Goal: Information Seeking & Learning: Learn about a topic

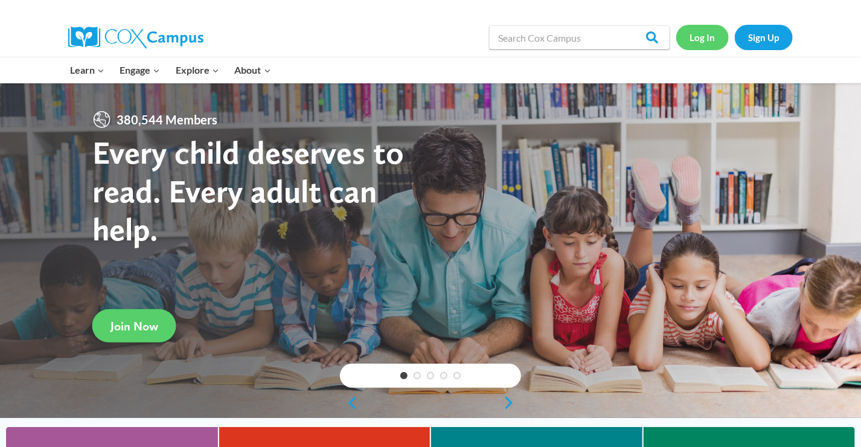
click at [705, 34] on link "Log In" at bounding box center [702, 37] width 53 height 25
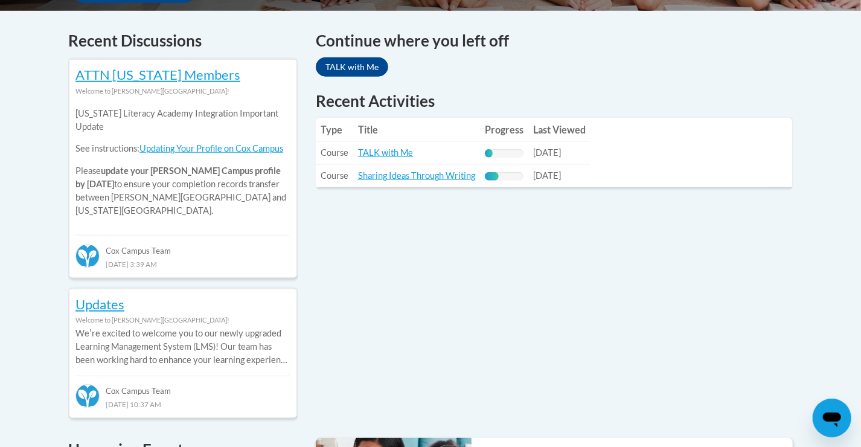
scroll to position [505, 0]
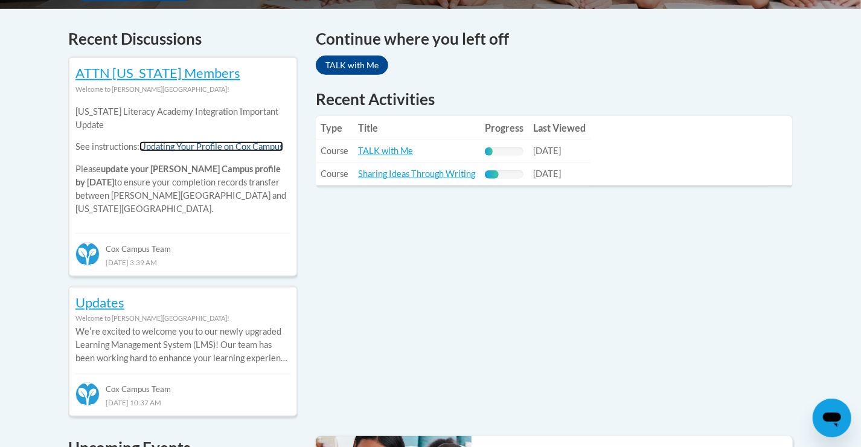
click at [245, 147] on link "Updating Your Profile on Cox Campus" at bounding box center [211, 146] width 144 height 10
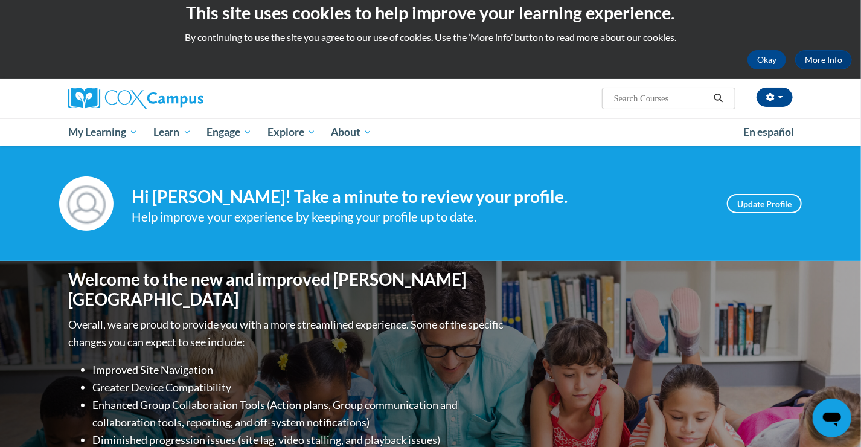
scroll to position [0, 0]
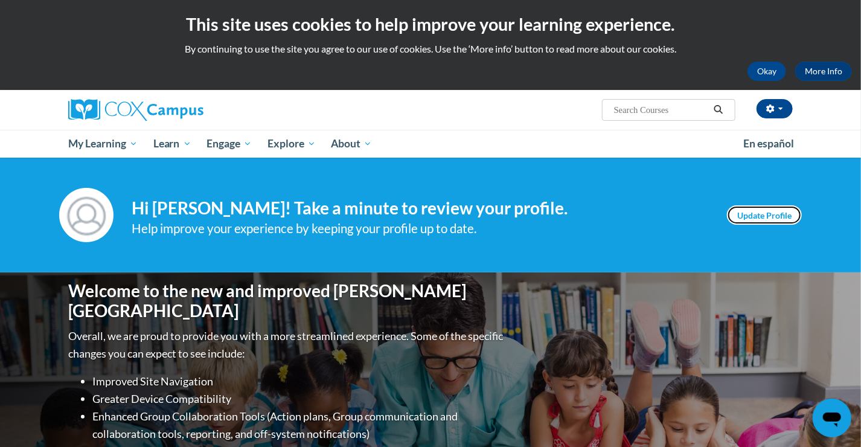
click at [770, 216] on link "Update Profile" at bounding box center [764, 214] width 75 height 19
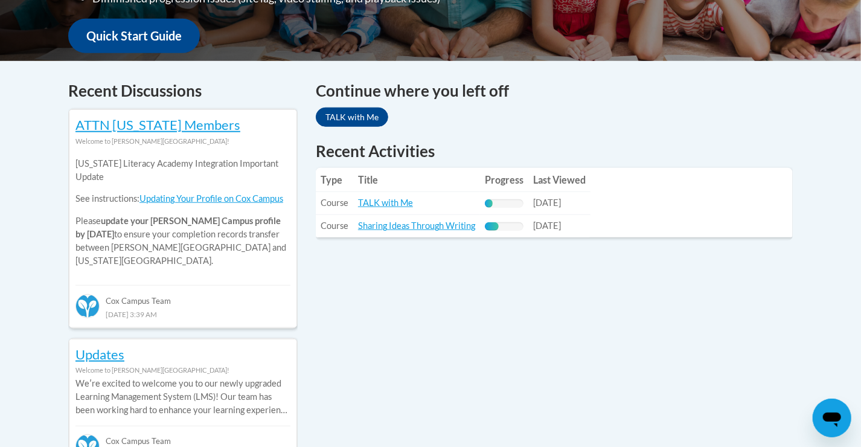
scroll to position [501, 0]
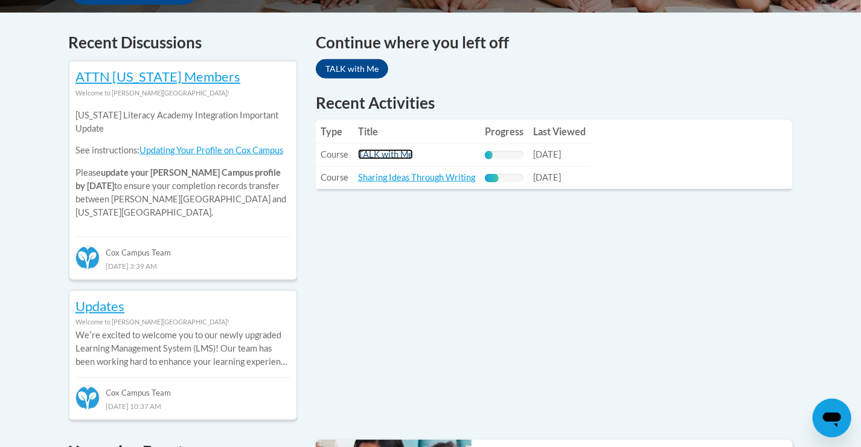
click at [383, 152] on link "TALK with Me" at bounding box center [385, 154] width 55 height 10
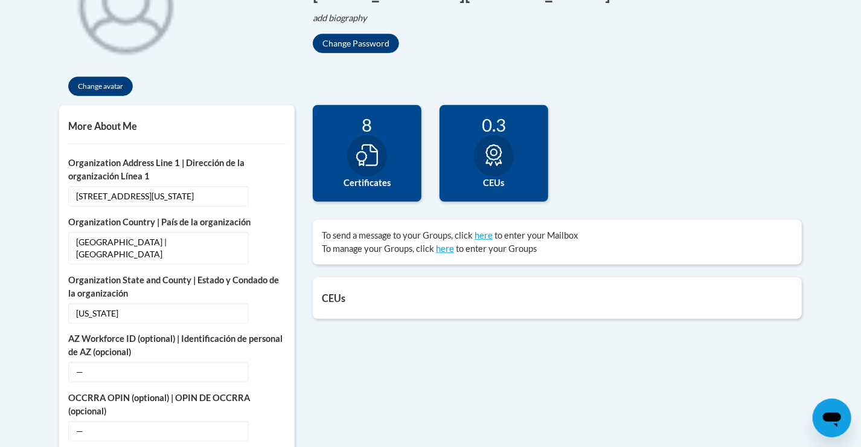
scroll to position [344, 0]
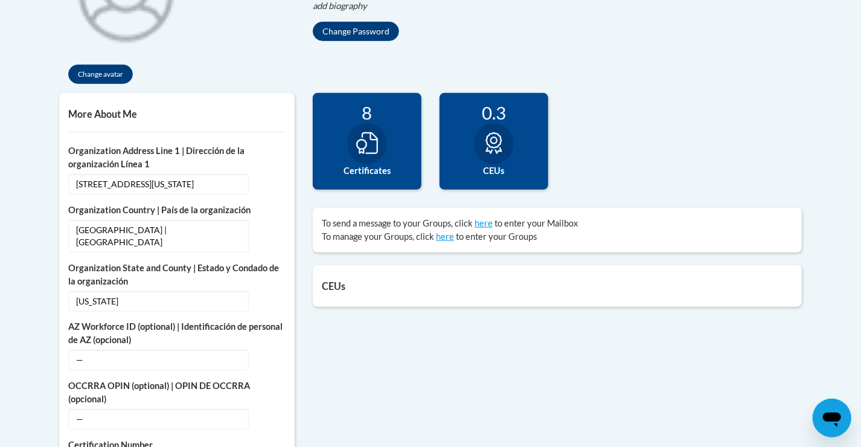
click at [339, 167] on label "Certificates" at bounding box center [367, 170] width 91 height 13
click at [359, 144] on icon at bounding box center [367, 143] width 22 height 22
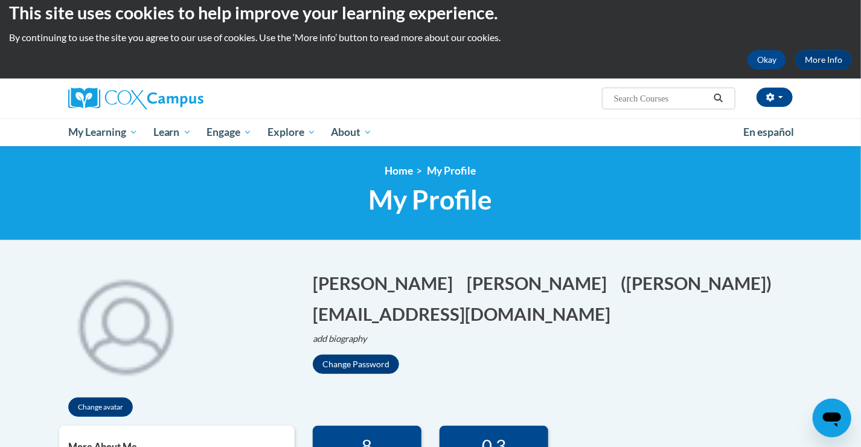
scroll to position [0, 0]
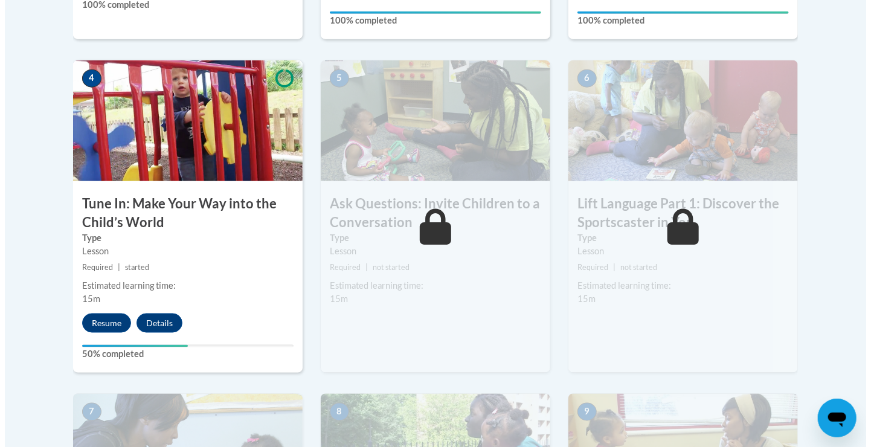
scroll to position [683, 0]
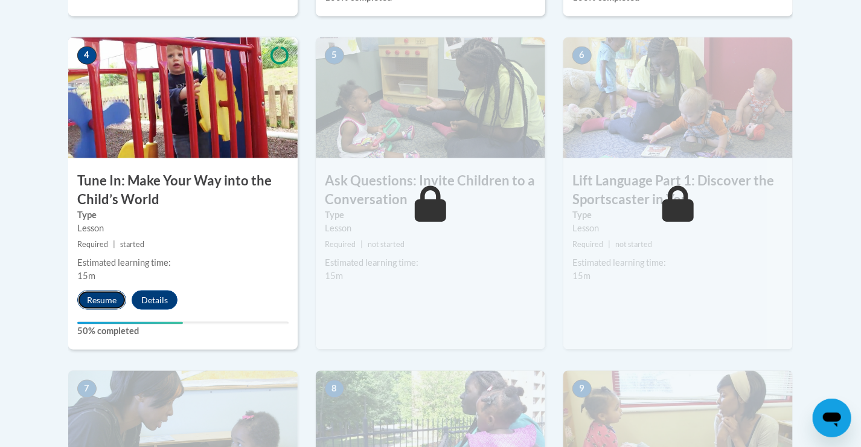
click at [107, 303] on button "Resume" at bounding box center [101, 299] width 49 height 19
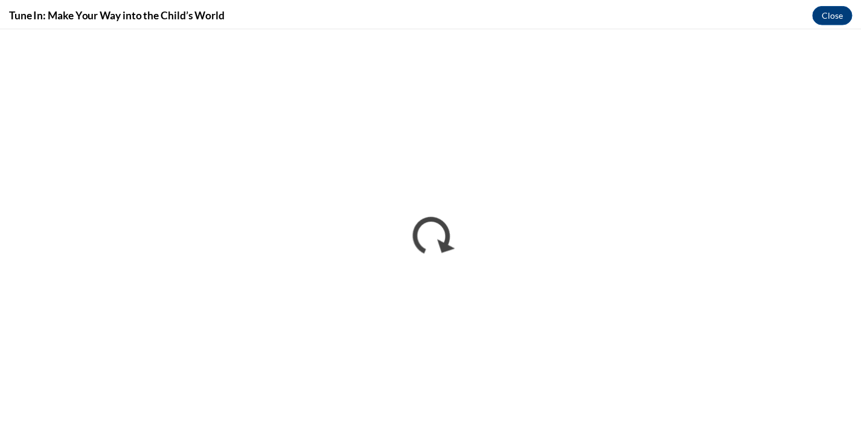
scroll to position [0, 0]
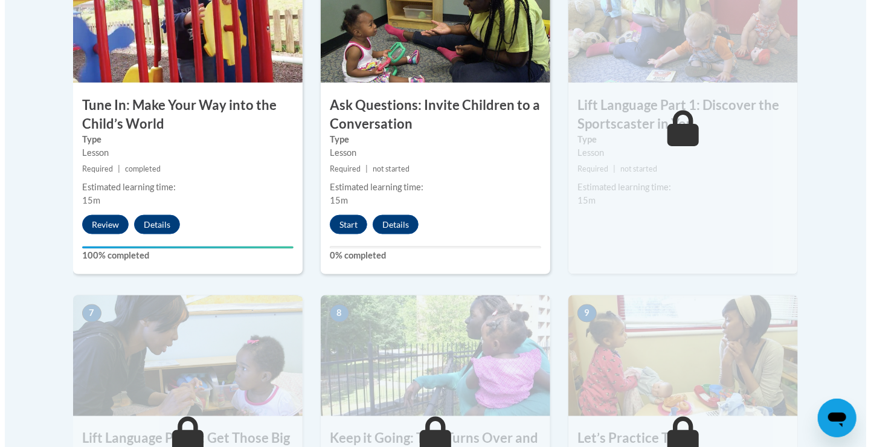
scroll to position [766, 0]
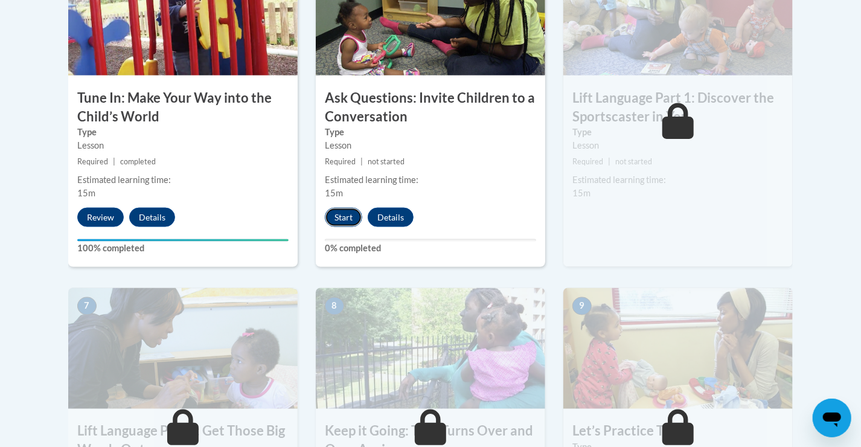
click at [347, 213] on button "Start" at bounding box center [343, 217] width 37 height 19
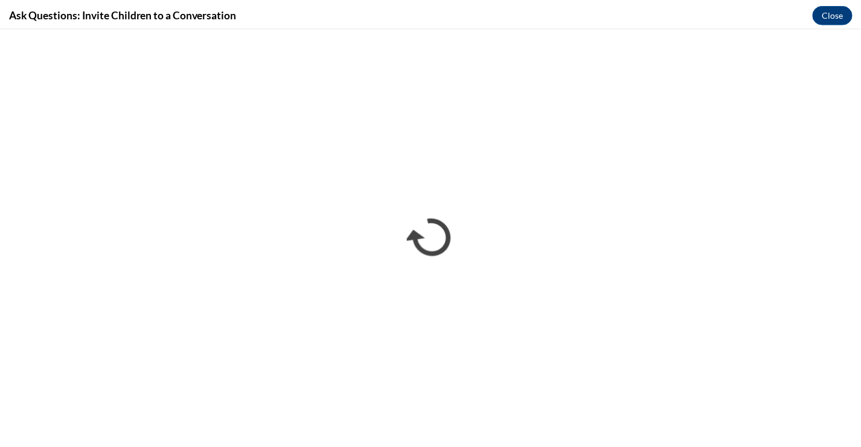
scroll to position [0, 0]
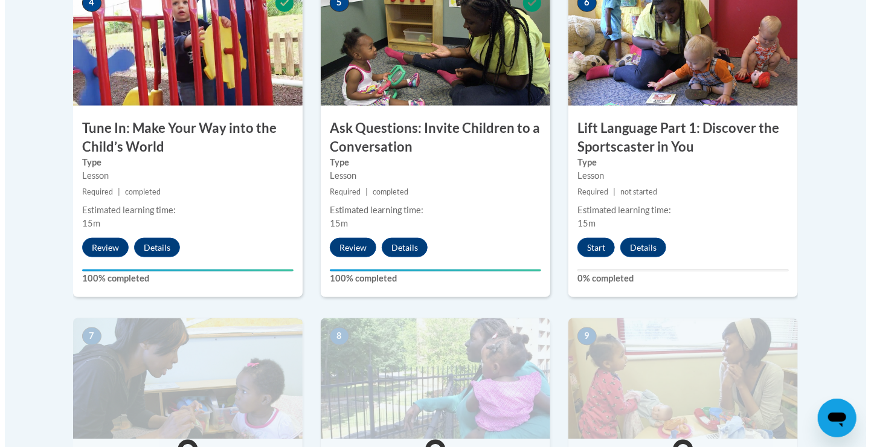
scroll to position [723, 0]
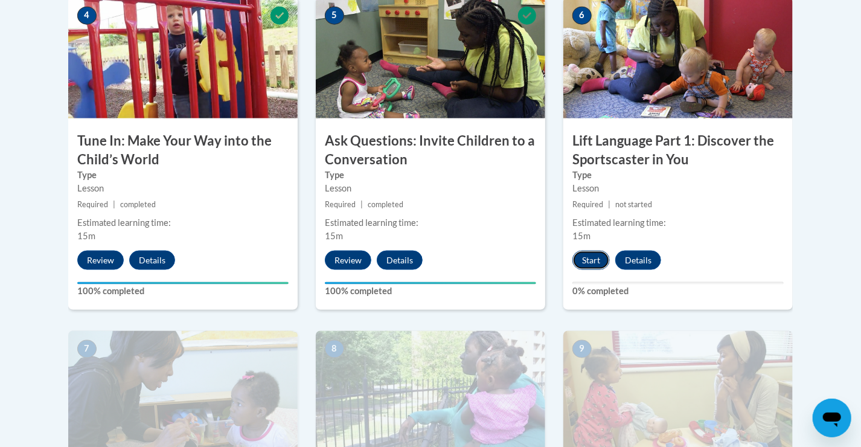
click at [590, 254] on button "Start" at bounding box center [590, 260] width 37 height 19
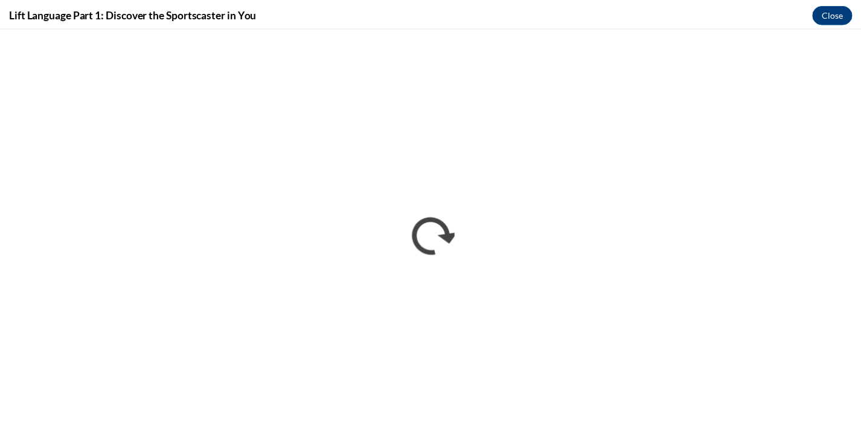
scroll to position [0, 0]
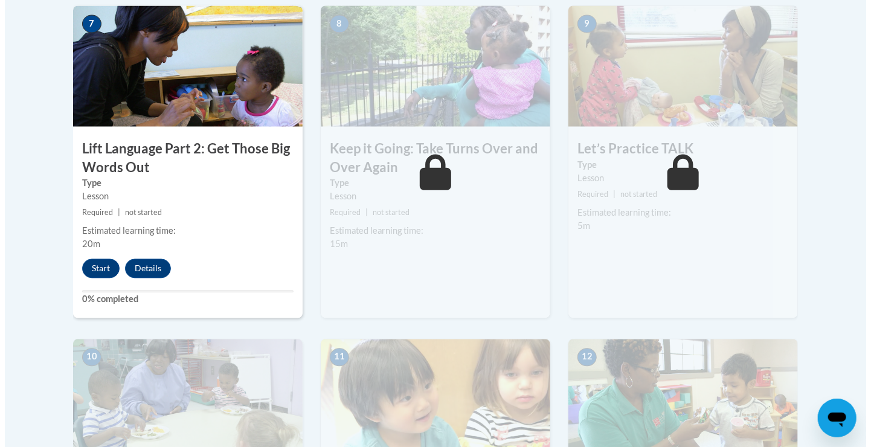
scroll to position [1058, 0]
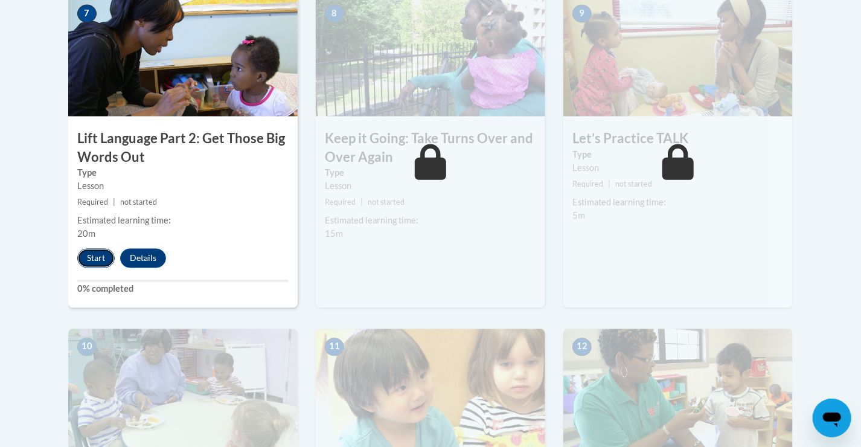
click at [92, 259] on button "Start" at bounding box center [95, 258] width 37 height 19
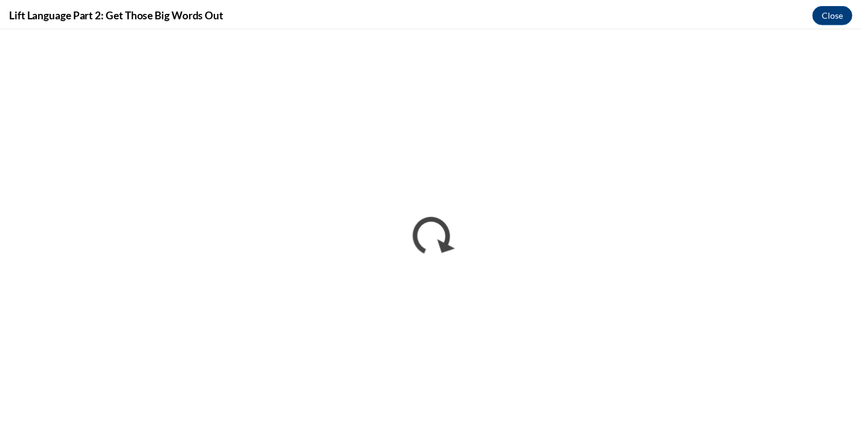
scroll to position [0, 0]
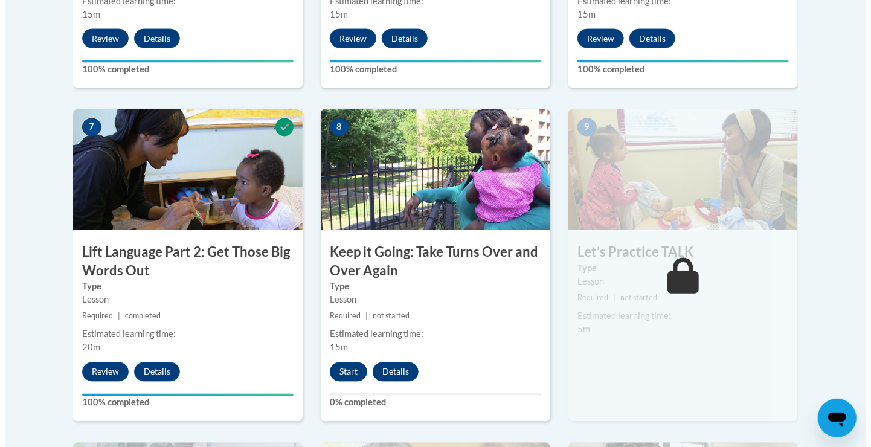
scroll to position [960, 0]
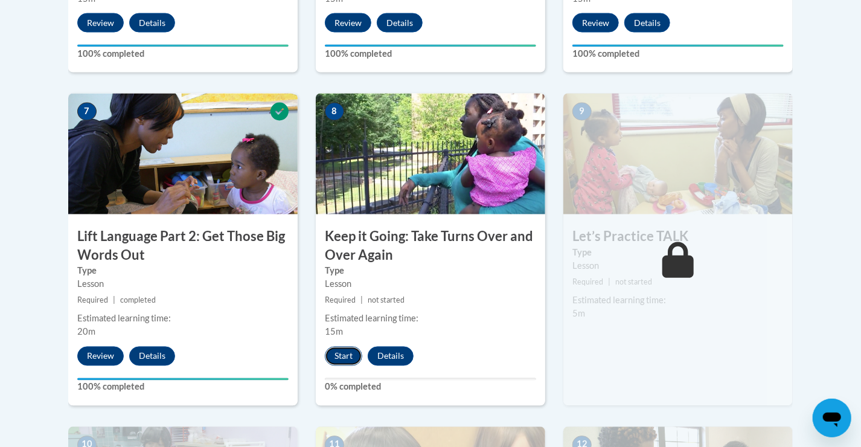
click at [341, 354] on button "Start" at bounding box center [343, 356] width 37 height 19
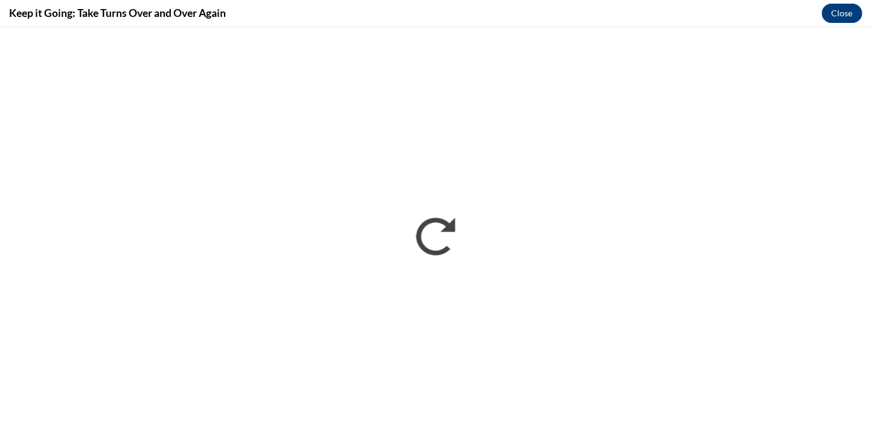
scroll to position [0, 0]
